Goal: Check status

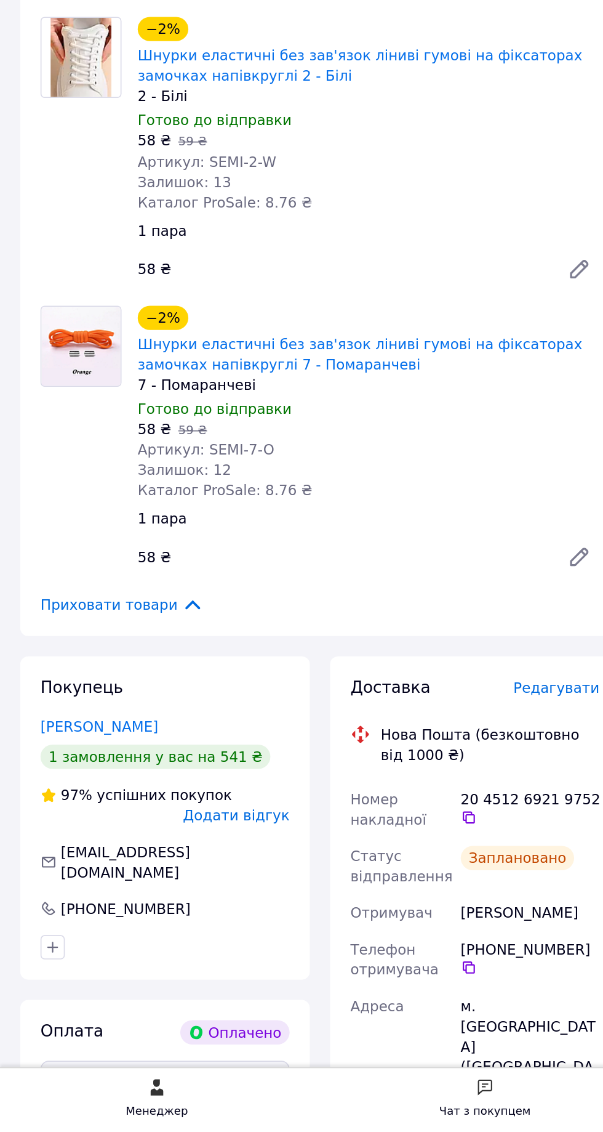
scroll to position [915, 0]
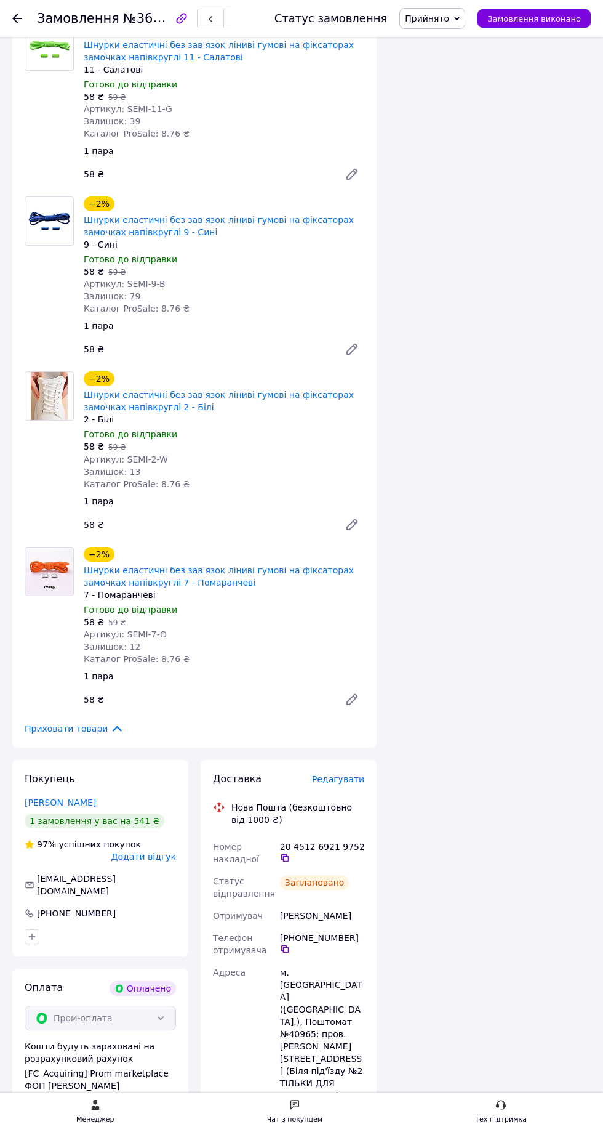
scroll to position [997, 0]
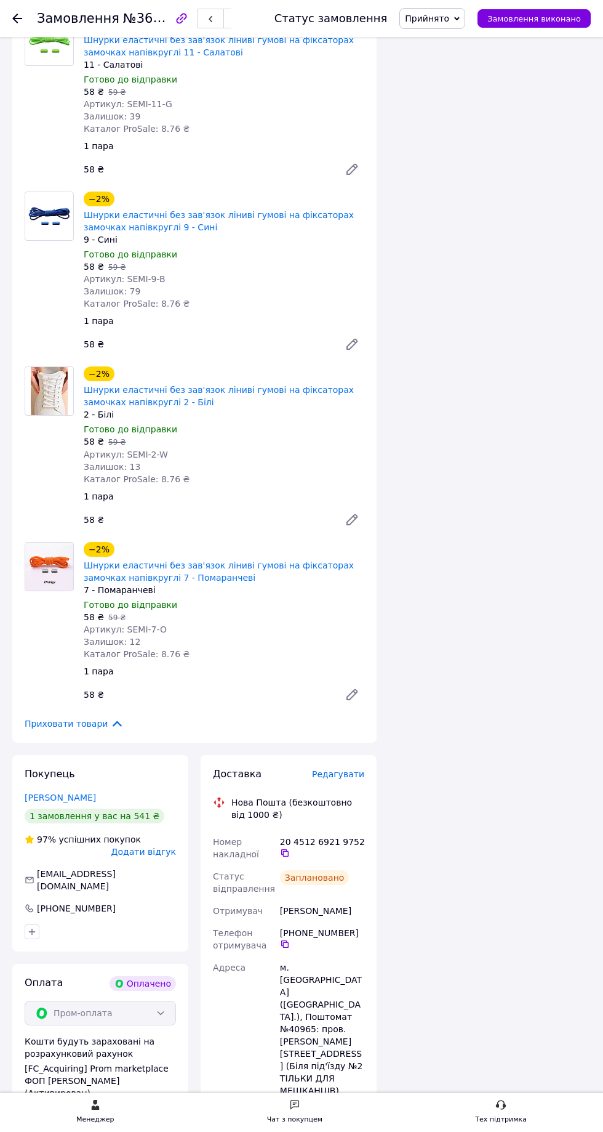
click at [284, 852] on icon at bounding box center [285, 853] width 10 height 10
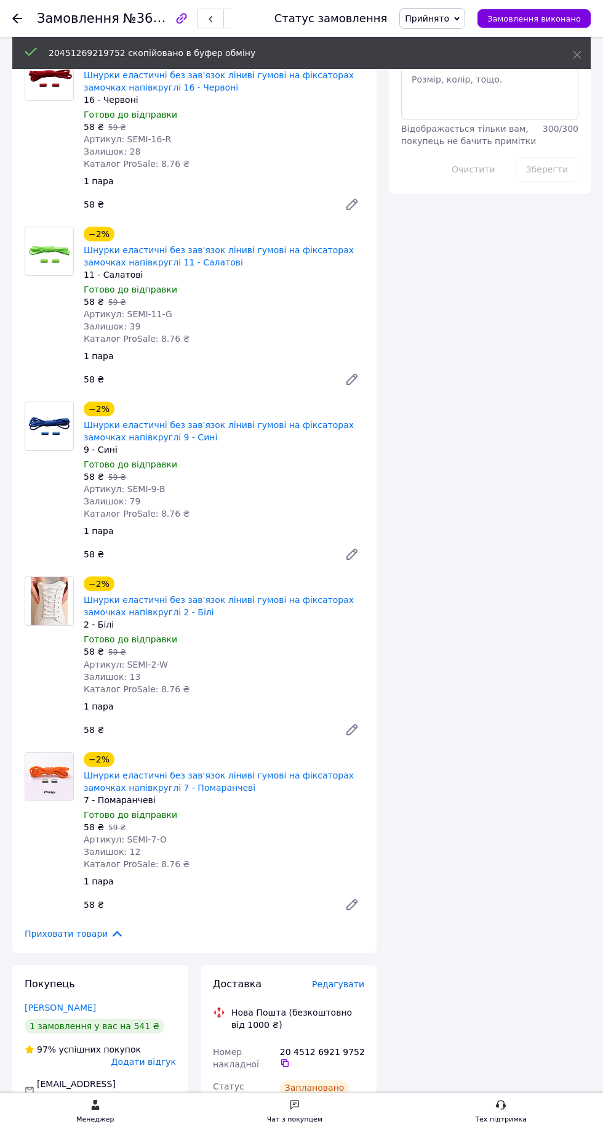
scroll to position [0, 0]
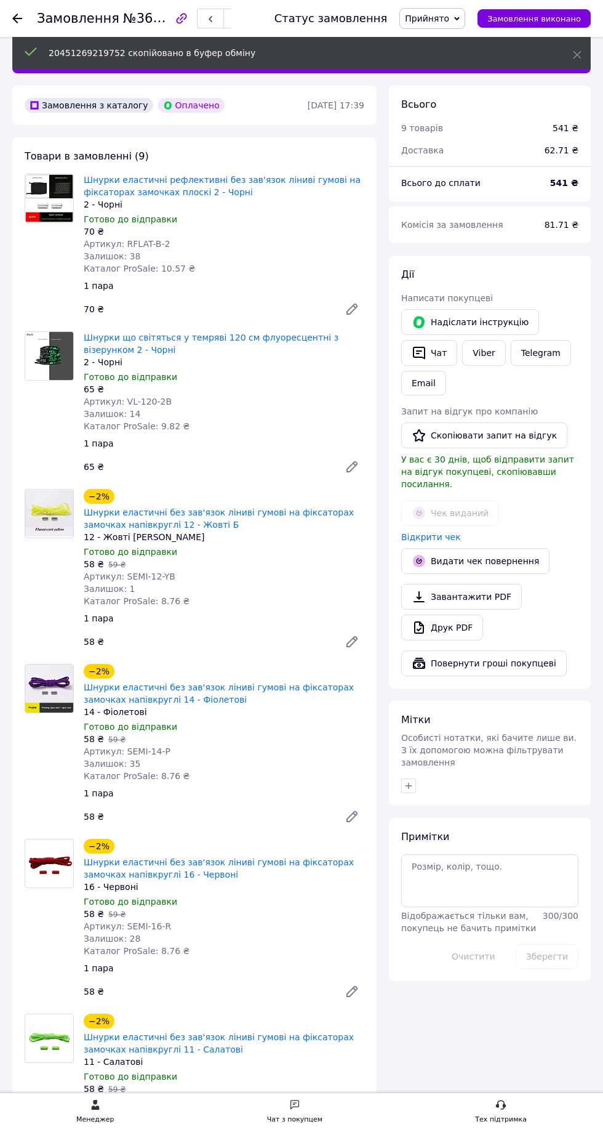
click at [445, 532] on link "Відкрити чек" at bounding box center [431, 537] width 60 height 10
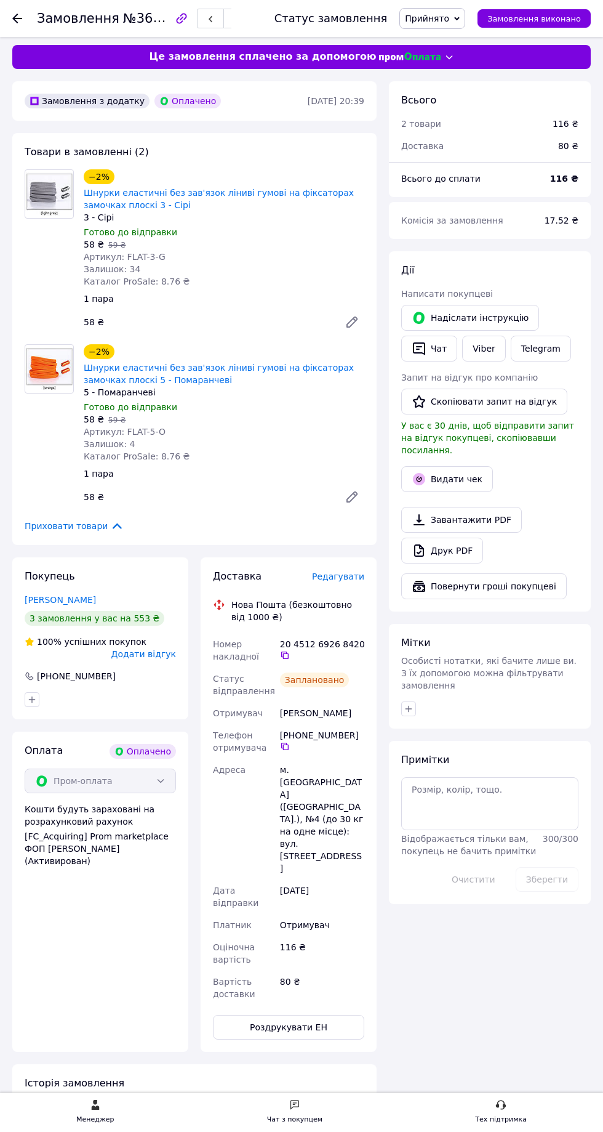
scroll to position [15, 0]
